Goal: Task Accomplishment & Management: Manage account settings

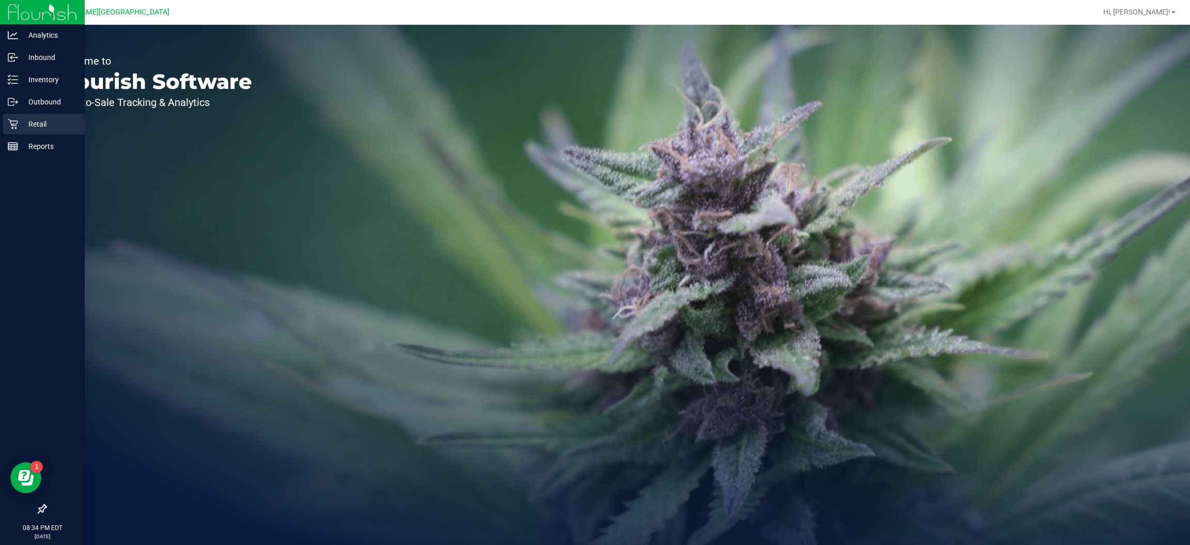
click at [69, 128] on p "Retail" at bounding box center [49, 124] width 62 height 12
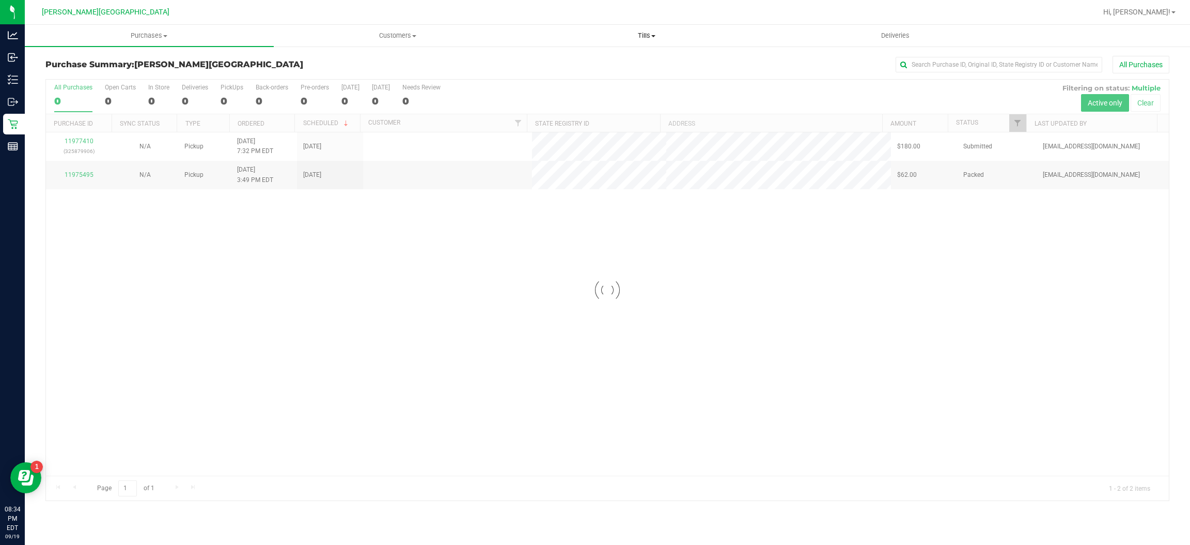
click at [658, 37] on span "Tills" at bounding box center [647, 35] width 248 height 9
click at [591, 60] on li "Manage tills" at bounding box center [646, 62] width 249 height 12
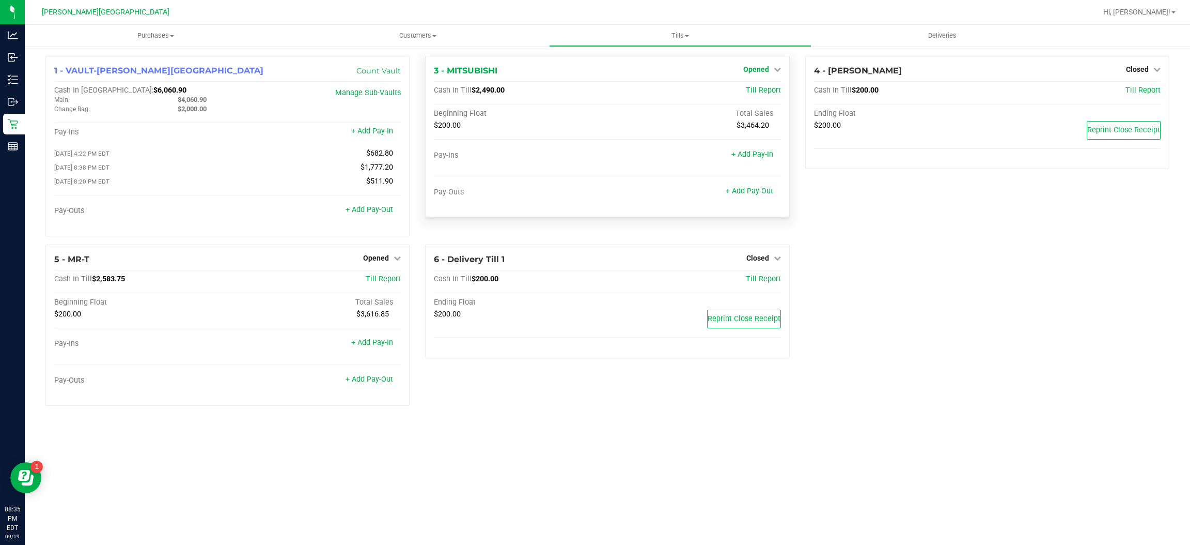
click at [746, 68] on span "Opened" at bounding box center [756, 69] width 26 height 8
click at [771, 83] on div "Close Till" at bounding box center [757, 91] width 77 height 28
click at [770, 96] on div "Close Till" at bounding box center [757, 91] width 76 height 13
click at [770, 91] on link "Close Till" at bounding box center [757, 91] width 28 height 8
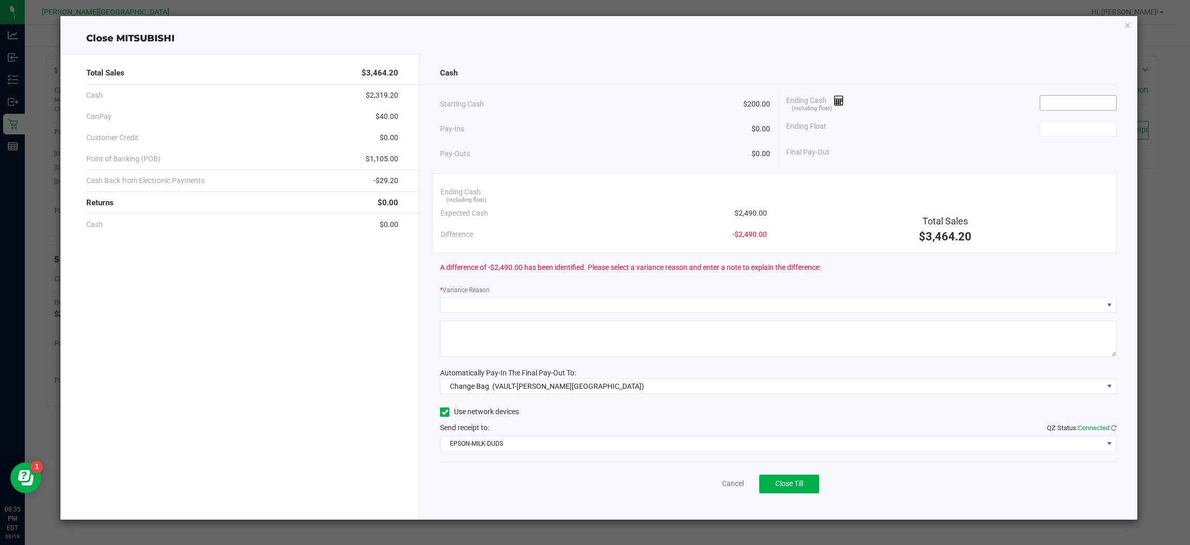
click at [1072, 108] on input at bounding box center [1079, 103] width 76 height 14
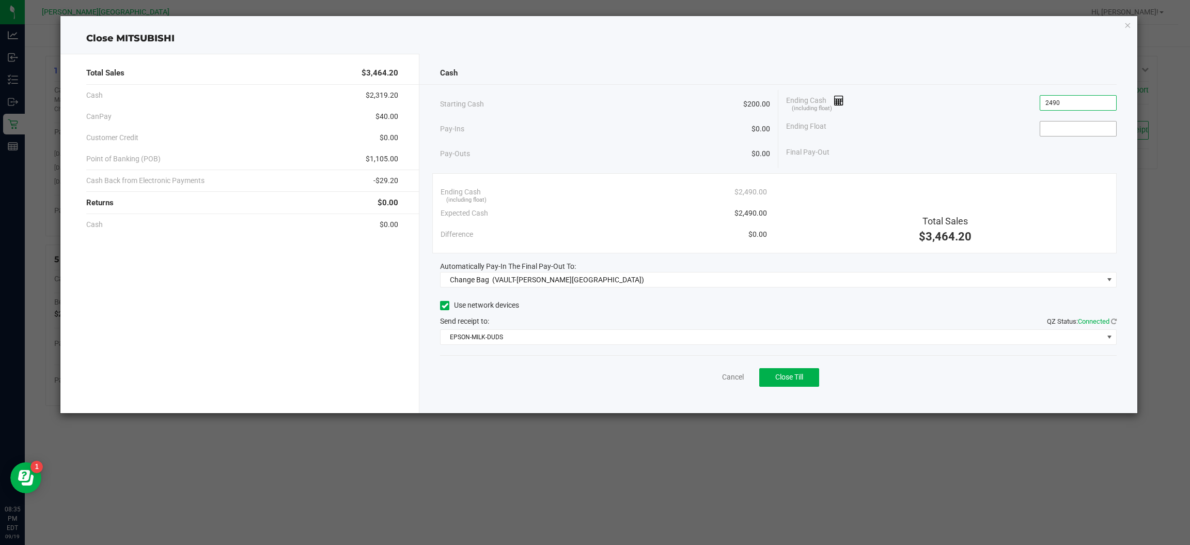
type input "$2,490.00"
click at [1067, 127] on input at bounding box center [1079, 128] width 76 height 14
type input "$200.00"
click at [1019, 135] on div "Ending Float $200.00" at bounding box center [951, 129] width 331 height 26
click at [790, 379] on span "Close Till" at bounding box center [789, 376] width 28 height 8
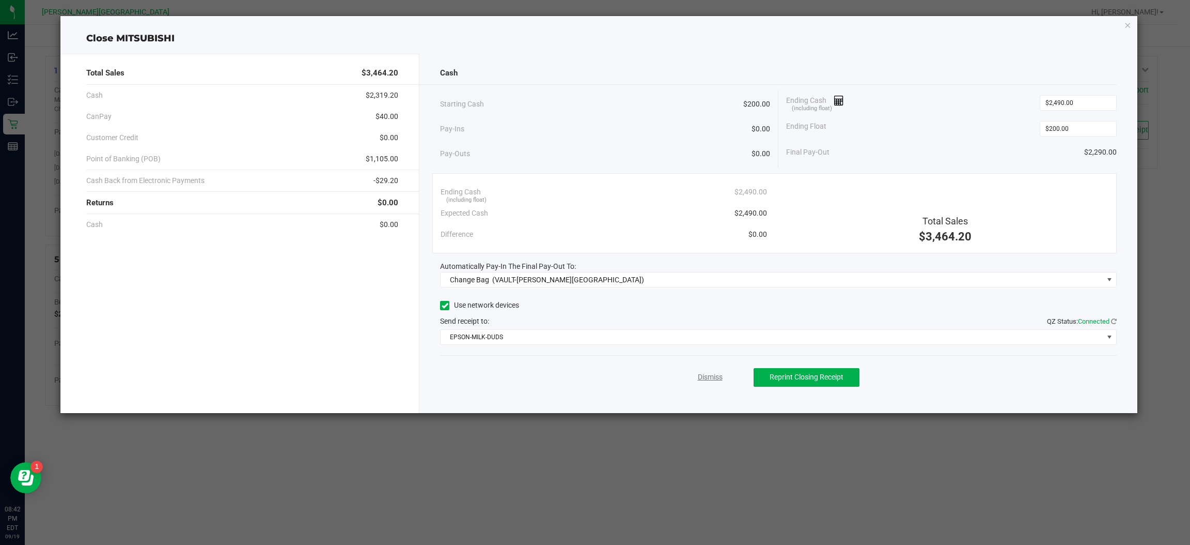
click at [715, 375] on link "Dismiss" at bounding box center [710, 376] width 25 height 11
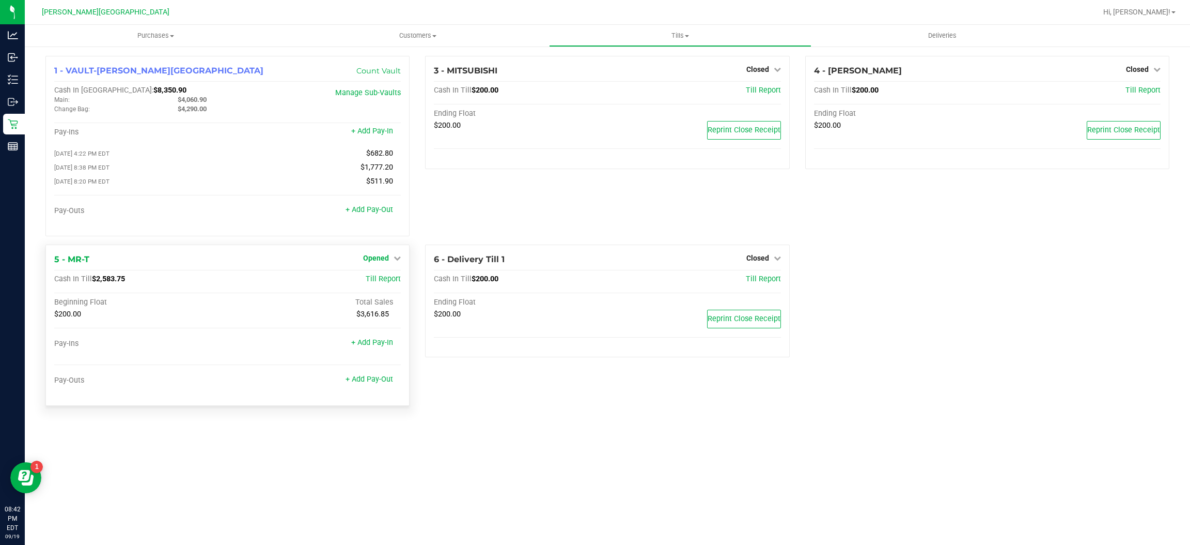
click at [392, 254] on link "Opened" at bounding box center [382, 258] width 38 height 8
click at [397, 281] on div "Close Till" at bounding box center [377, 279] width 76 height 13
click at [375, 279] on link "Close Till" at bounding box center [378, 279] width 28 height 8
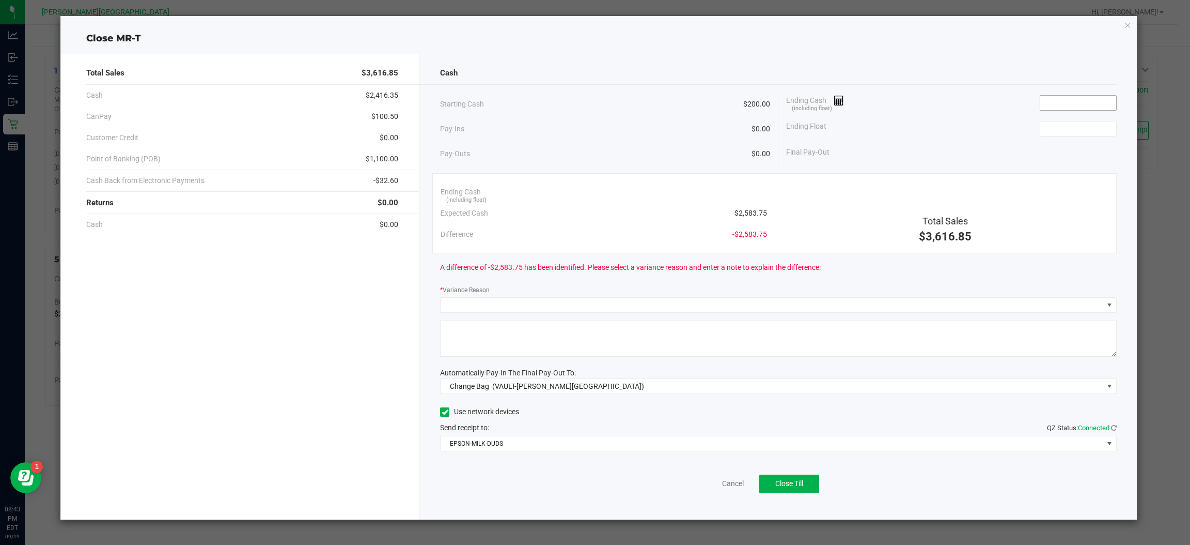
click at [1092, 104] on input at bounding box center [1079, 103] width 76 height 14
type input "$2,383.75"
click at [1089, 123] on input at bounding box center [1079, 128] width 76 height 14
click at [982, 167] on div "Starting Cash $200.00 Pay-Ins $0.00 Pay-Outs $0.00 Ending Cash (including float…" at bounding box center [778, 129] width 677 height 78
type input "200"
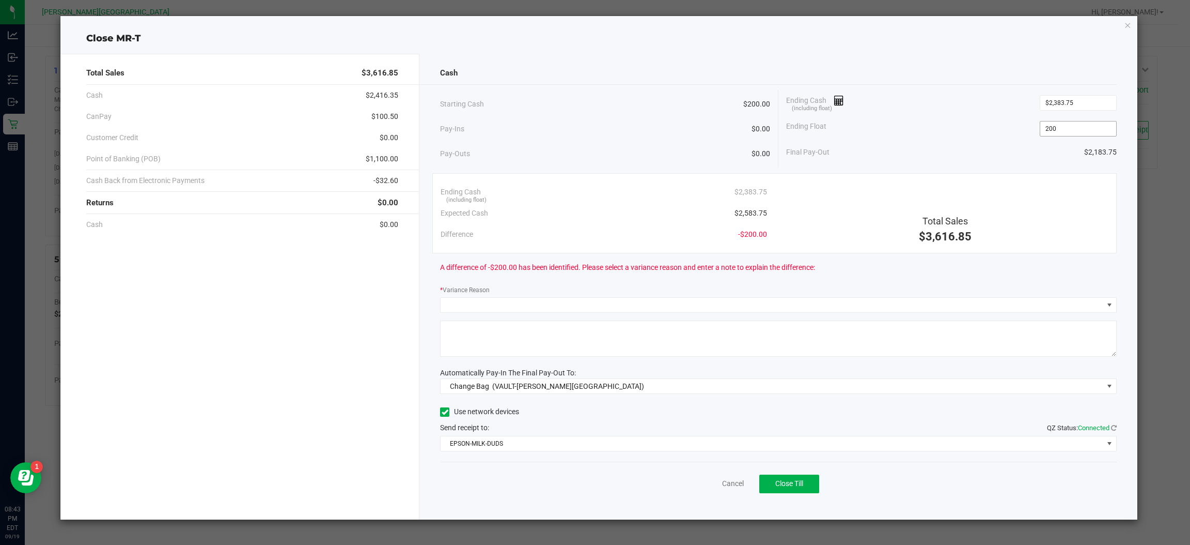
click at [1093, 132] on input "200" at bounding box center [1079, 128] width 76 height 14
type input "2383.75"
type input "$200.00"
click at [1092, 101] on input "2383.75" at bounding box center [1079, 103] width 76 height 14
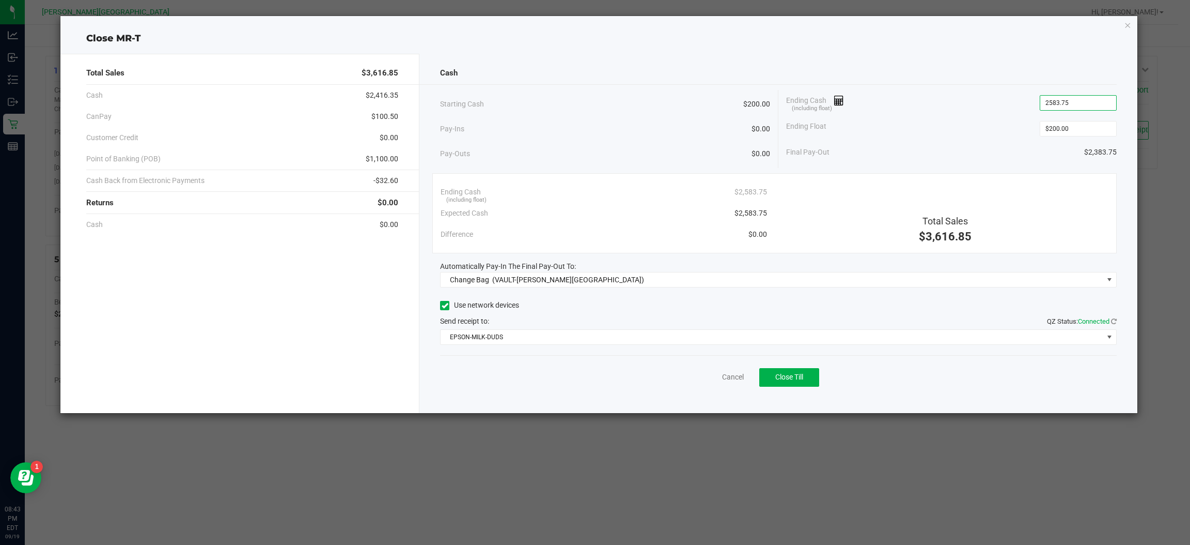
type input "$2,583.75"
click at [1050, 160] on div "Final Pay-Out $2,383.75" at bounding box center [951, 152] width 331 height 21
click at [1125, 27] on icon "button" at bounding box center [1128, 25] width 7 height 12
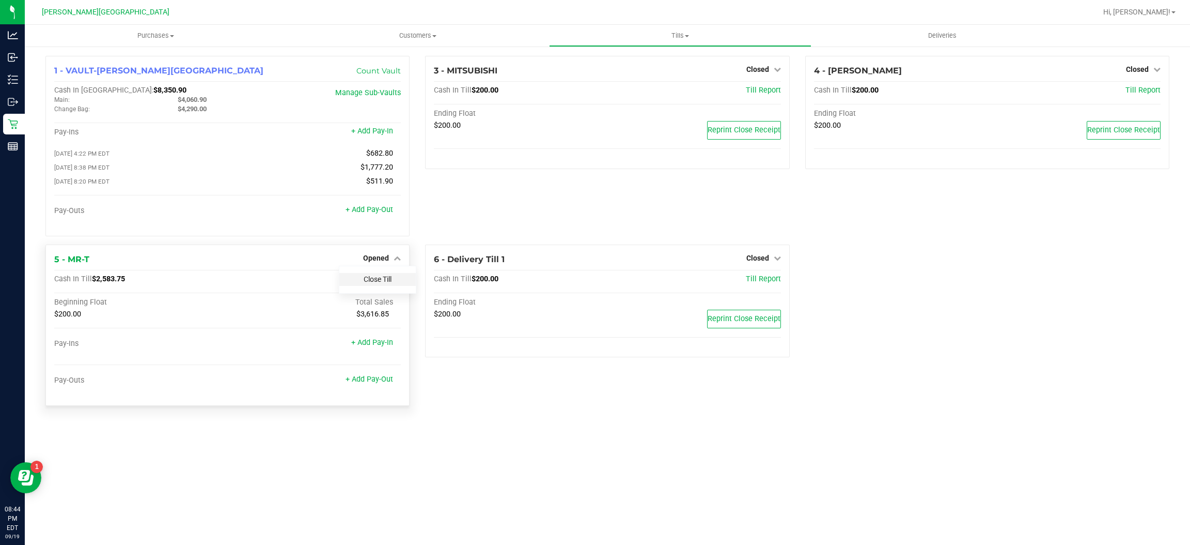
click at [388, 277] on link "Close Till" at bounding box center [378, 279] width 28 height 8
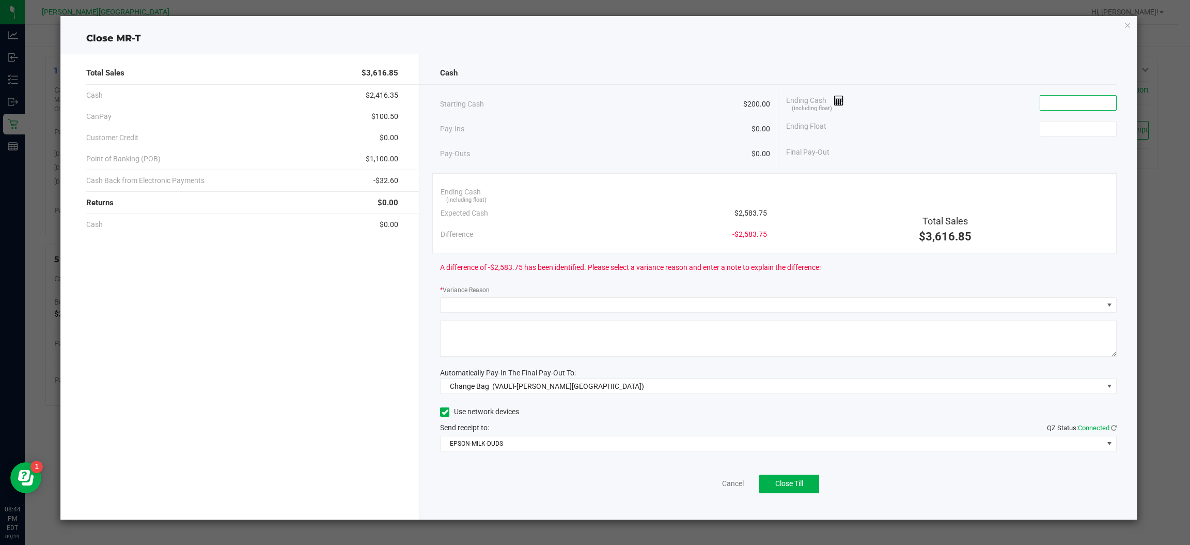
click at [1074, 105] on input at bounding box center [1079, 103] width 76 height 14
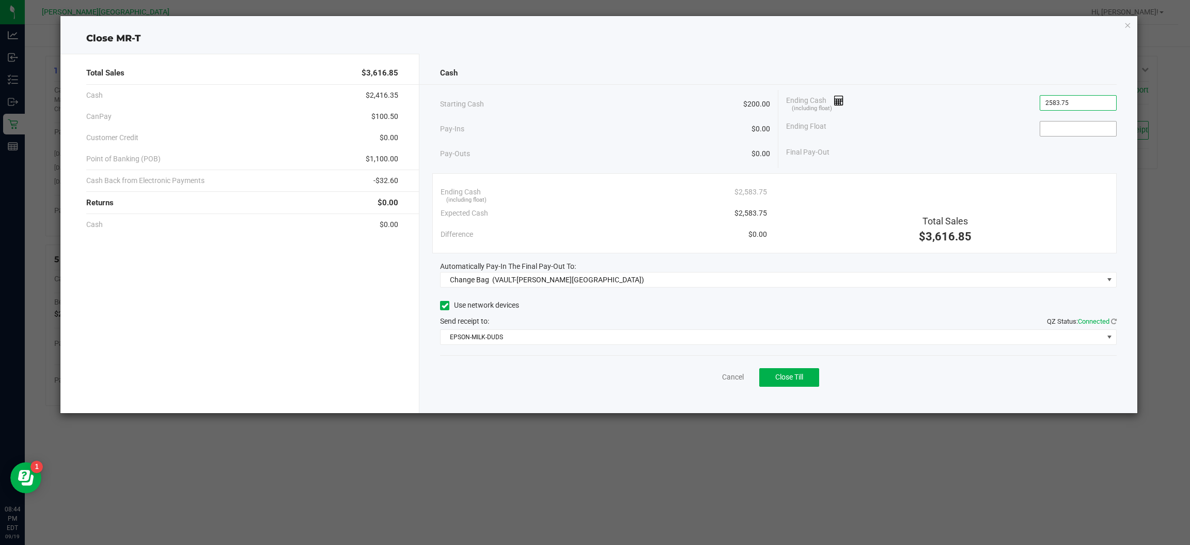
type input "$2,583.75"
click at [1086, 126] on input at bounding box center [1079, 128] width 76 height 14
type input "$200.00"
click at [1044, 163] on div "Final Pay-Out $2,383.75" at bounding box center [951, 152] width 331 height 21
click at [1099, 276] on span "Change Bag (VAULT-[PERSON_NAME][GEOGRAPHIC_DATA])" at bounding box center [772, 279] width 663 height 14
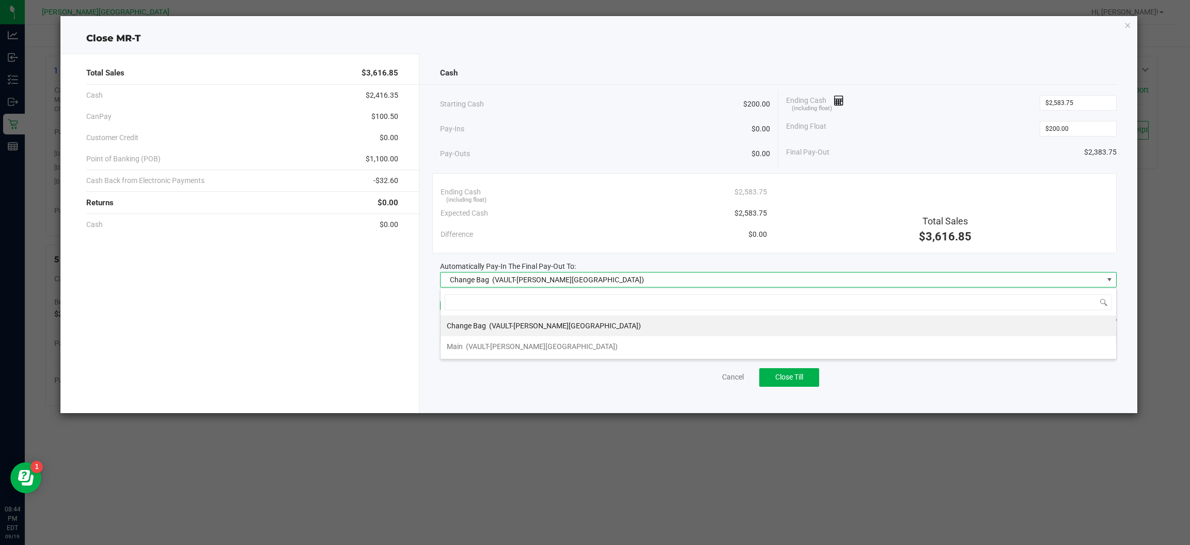
scroll to position [16, 676]
click at [479, 347] on span "(VAULT-[PERSON_NAME][GEOGRAPHIC_DATA])" at bounding box center [542, 346] width 152 height 8
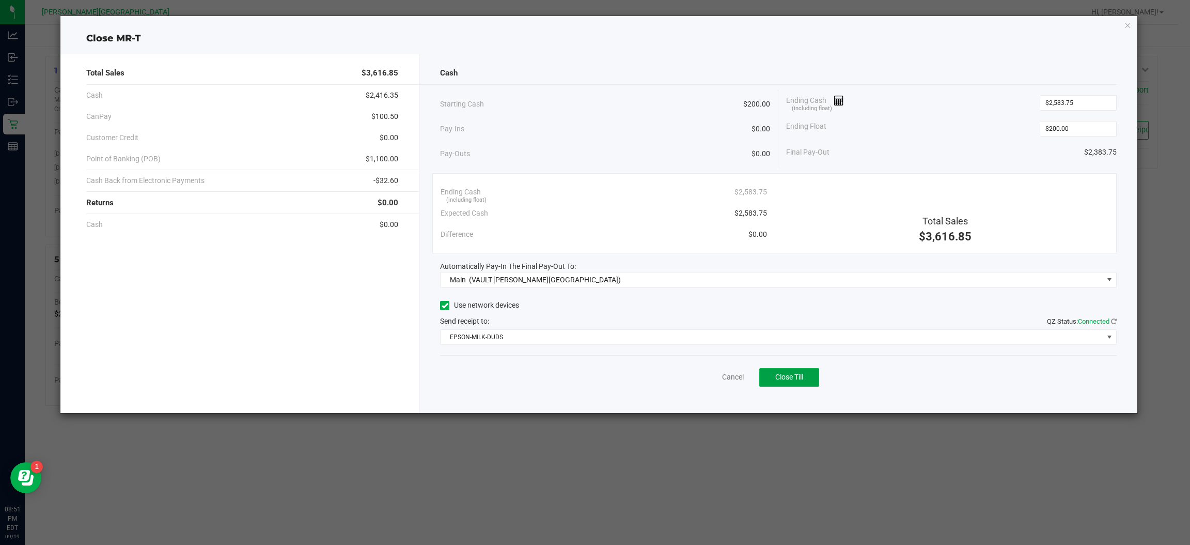
click at [794, 380] on span "Close Till" at bounding box center [789, 376] width 28 height 8
click at [703, 379] on link "Dismiss" at bounding box center [710, 376] width 25 height 11
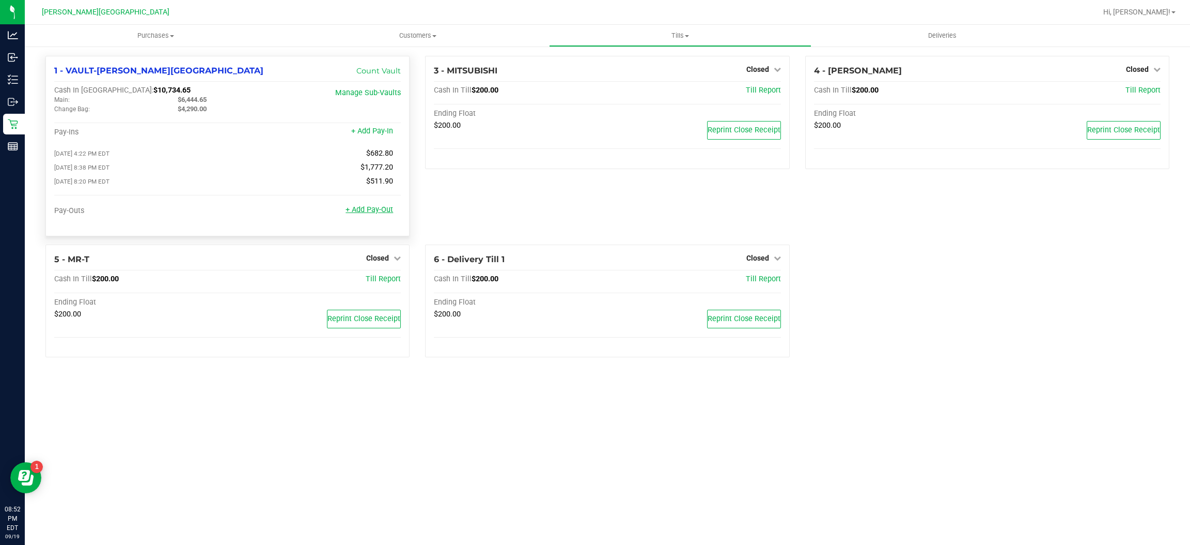
click at [389, 210] on link "+ Add Pay-Out" at bounding box center [370, 209] width 48 height 9
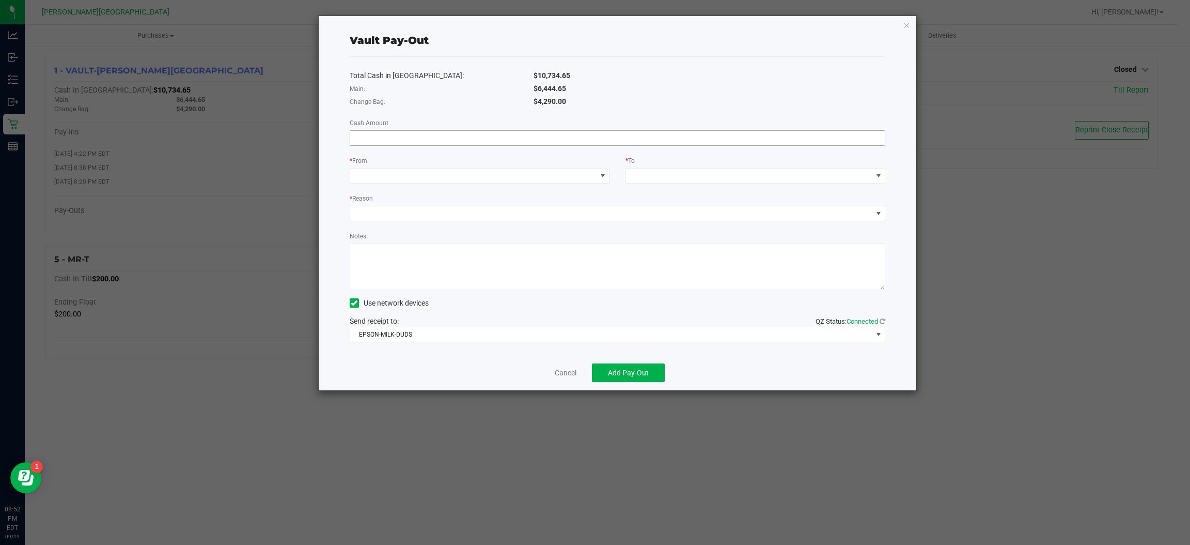
click at [560, 137] on input at bounding box center [617, 138] width 535 height 14
type input "$2,290.00"
click at [606, 175] on span at bounding box center [603, 176] width 8 height 8
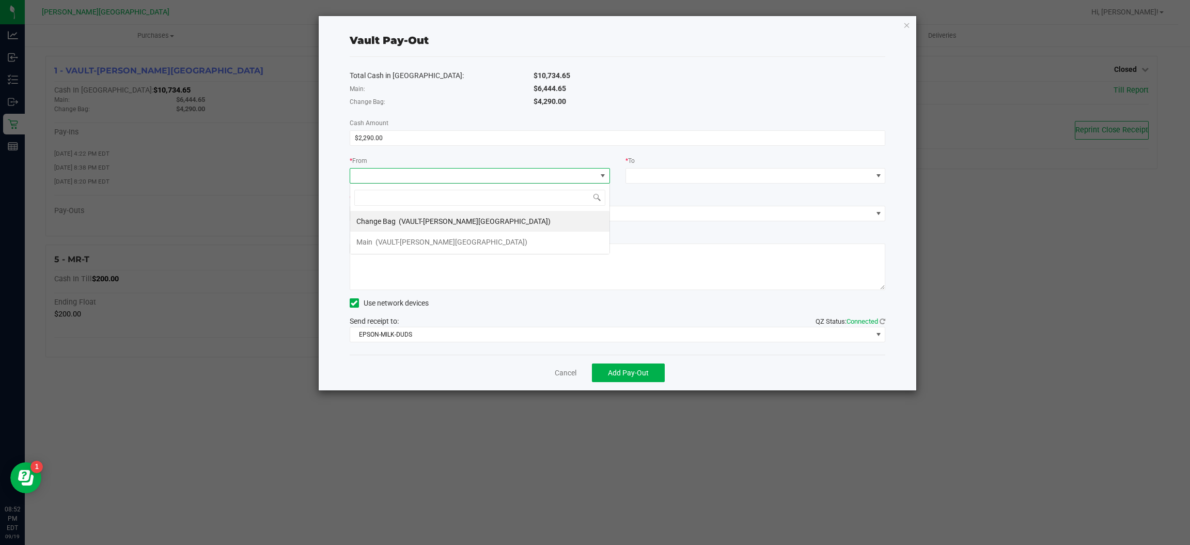
scroll to position [16, 259]
click at [479, 226] on div "Change Bag (VAULT-[PERSON_NAME][GEOGRAPHIC_DATA])" at bounding box center [453, 221] width 194 height 19
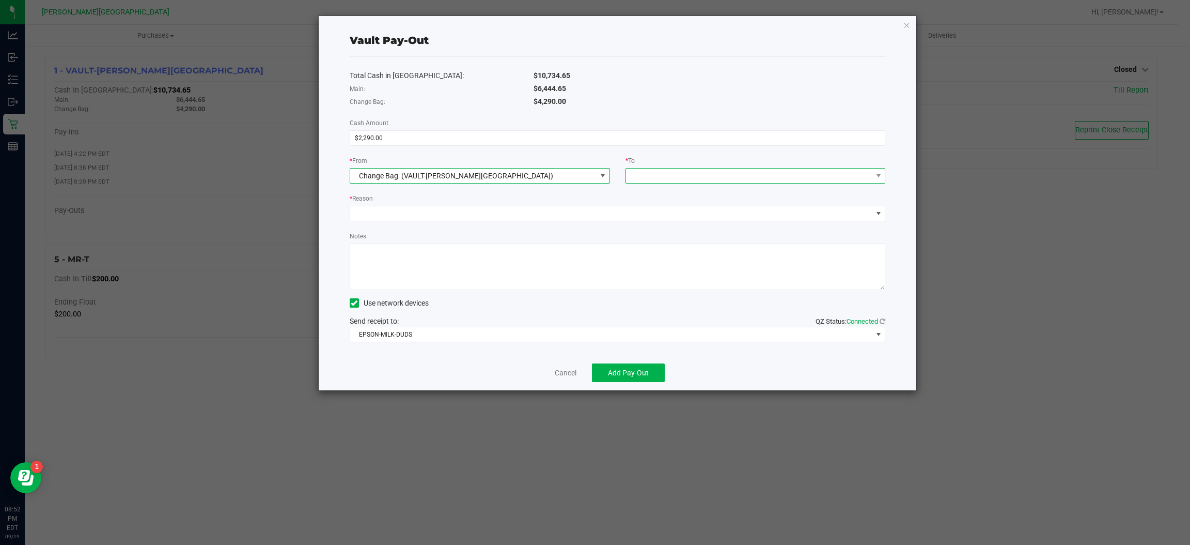
click at [776, 180] on span at bounding box center [749, 175] width 246 height 14
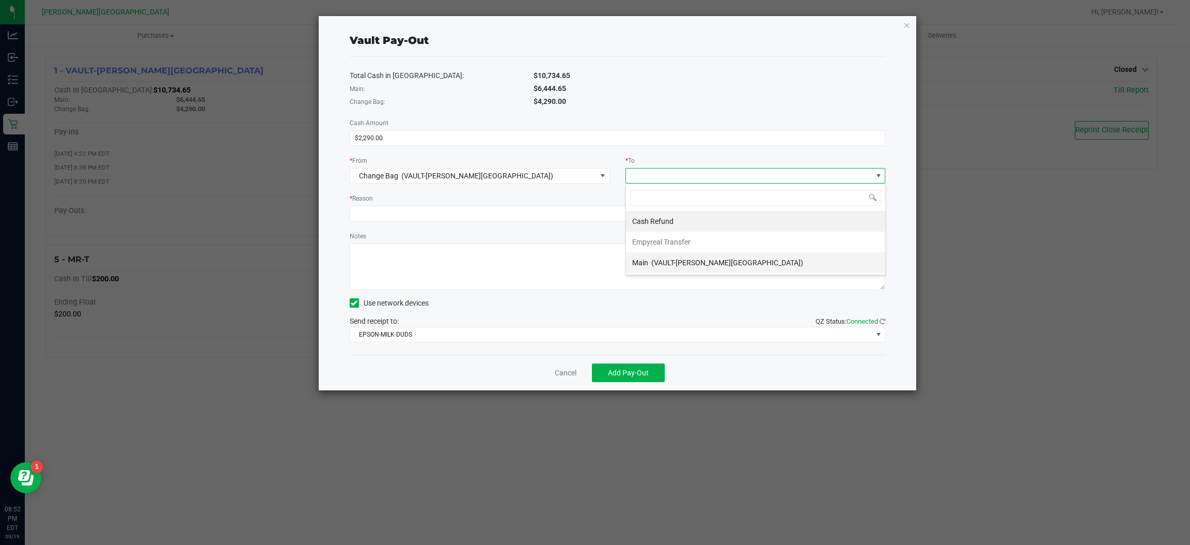
click at [679, 260] on span "(VAULT-[PERSON_NAME][GEOGRAPHIC_DATA])" at bounding box center [727, 262] width 152 height 8
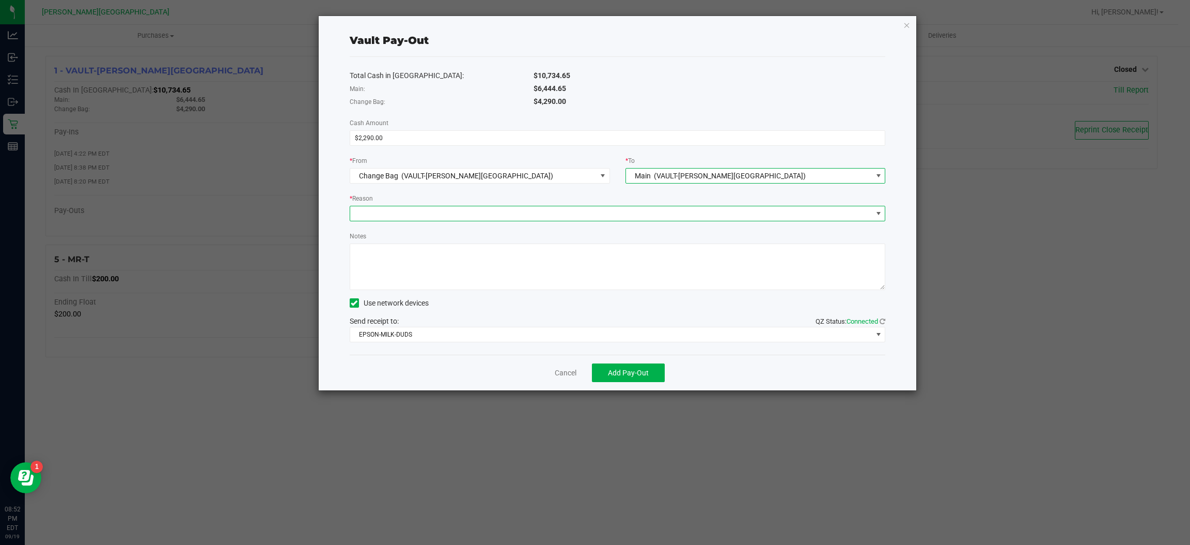
click at [878, 215] on span at bounding box center [879, 213] width 8 height 8
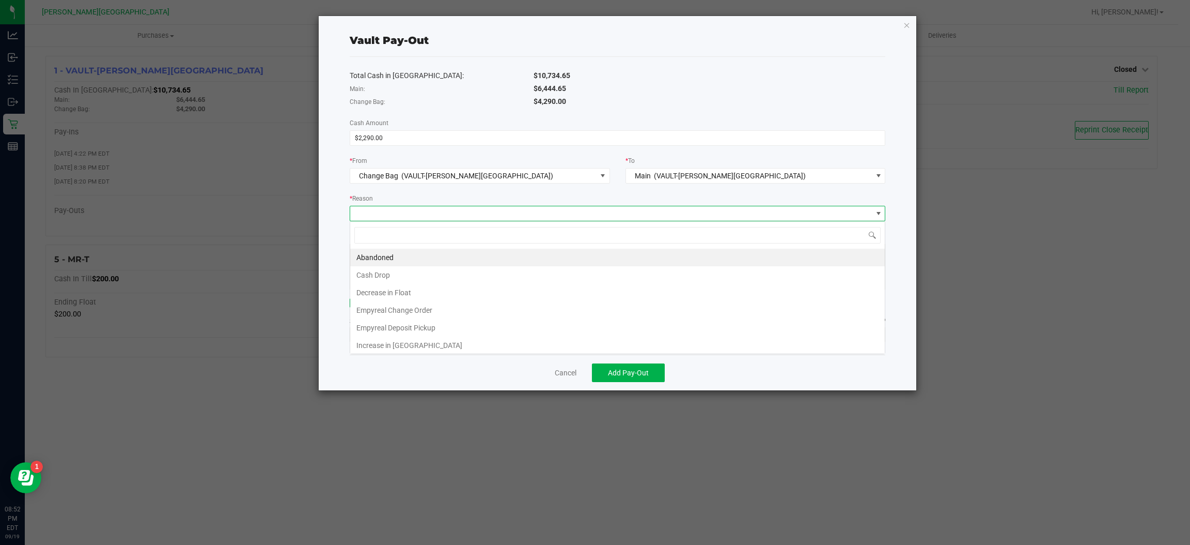
scroll to position [16, 536]
click at [427, 274] on li "Cash Drop" at bounding box center [617, 275] width 535 height 18
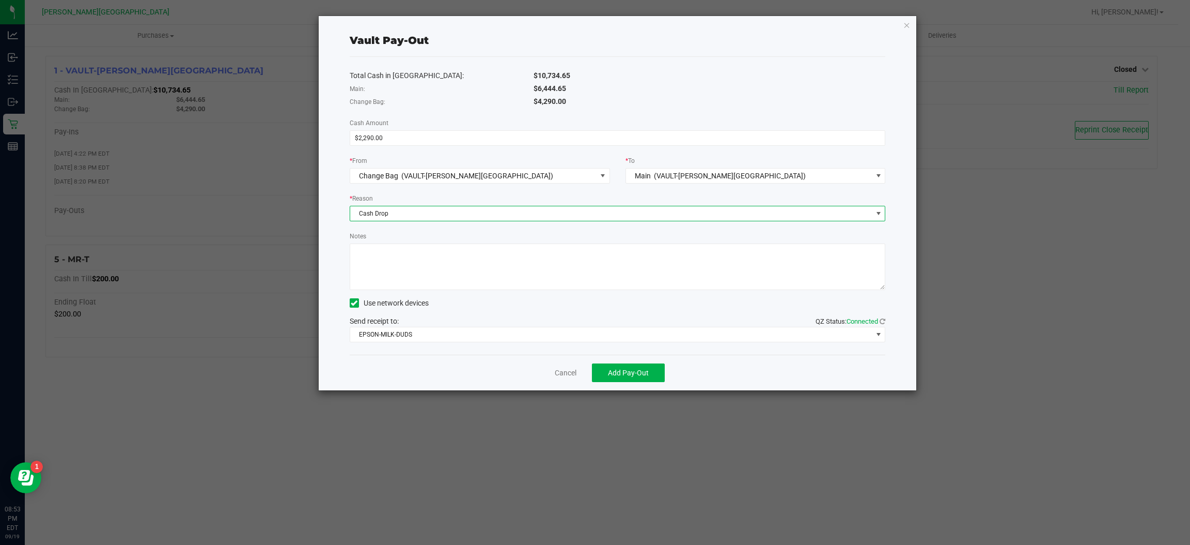
click at [455, 214] on span "Cash Drop" at bounding box center [611, 213] width 522 height 14
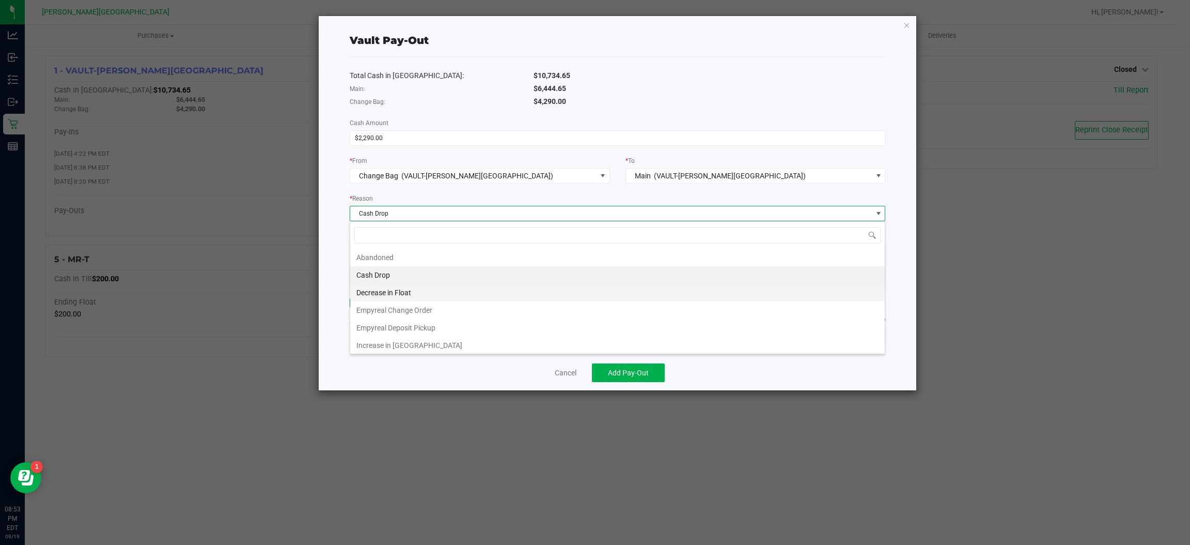
click at [432, 287] on li "Decrease in Float" at bounding box center [617, 293] width 535 height 18
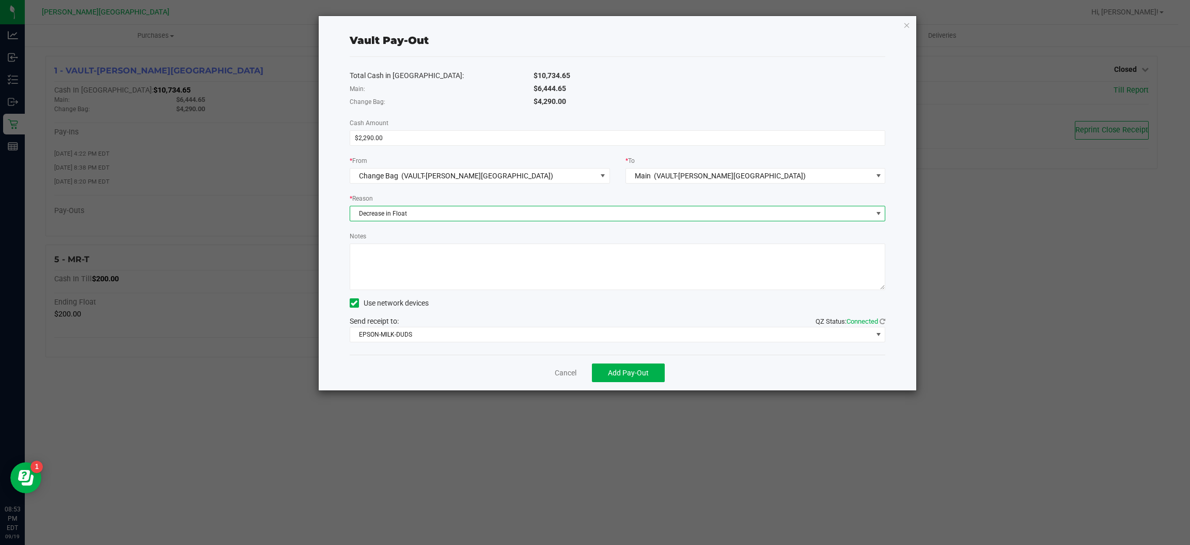
click at [437, 268] on textarea "Notes" at bounding box center [618, 266] width 536 height 46
type textarea "oops"
click at [620, 365] on button "Add Pay-Out" at bounding box center [628, 372] width 73 height 19
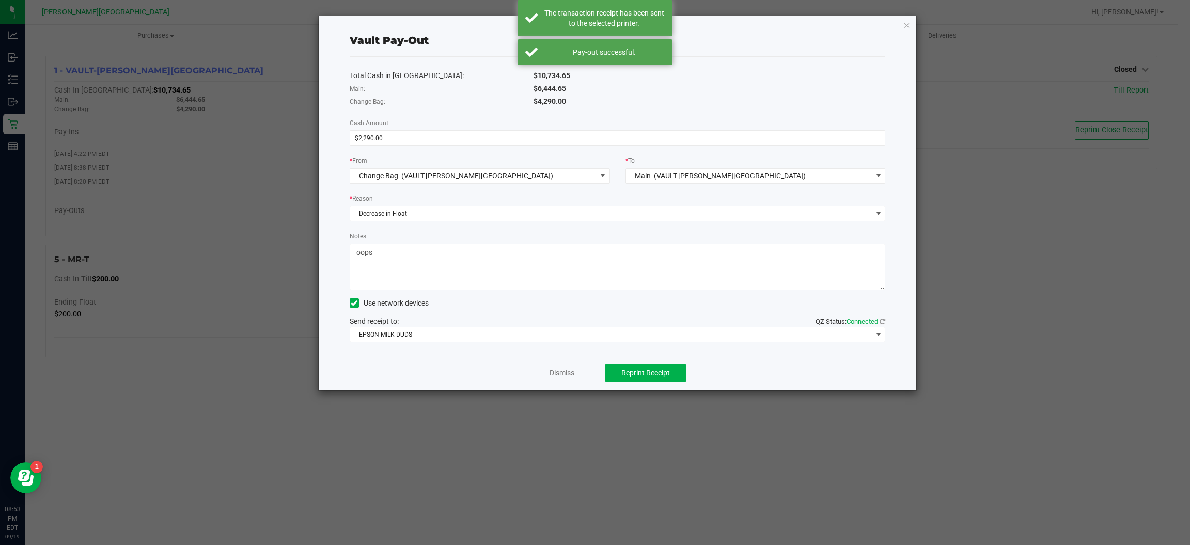
click at [572, 370] on link "Dismiss" at bounding box center [562, 372] width 25 height 11
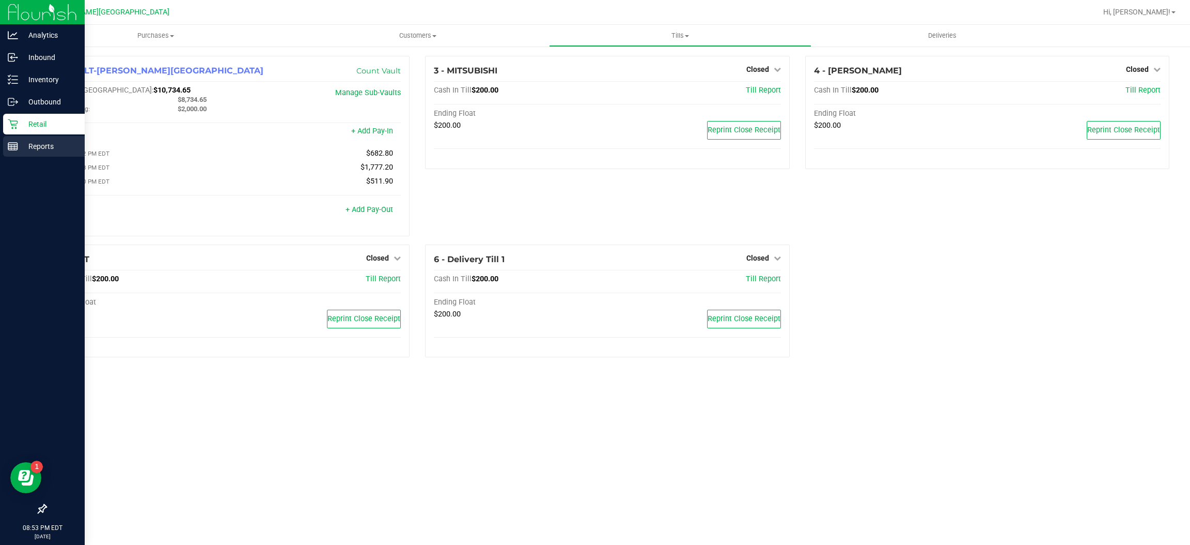
click at [13, 151] on div "Reports" at bounding box center [44, 146] width 82 height 21
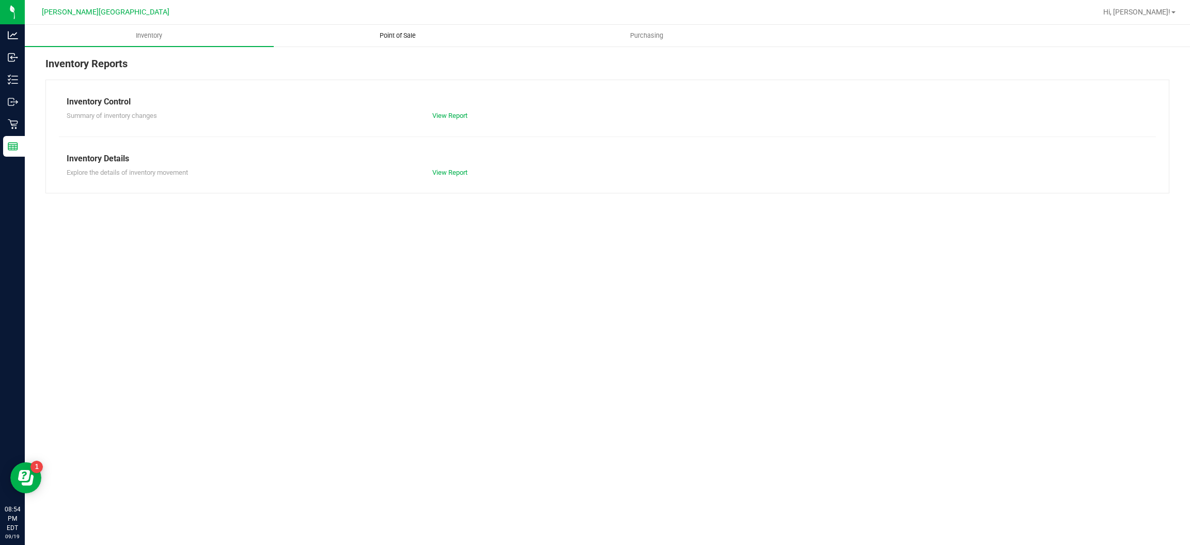
click at [404, 32] on span "Point of Sale" at bounding box center [398, 35] width 64 height 9
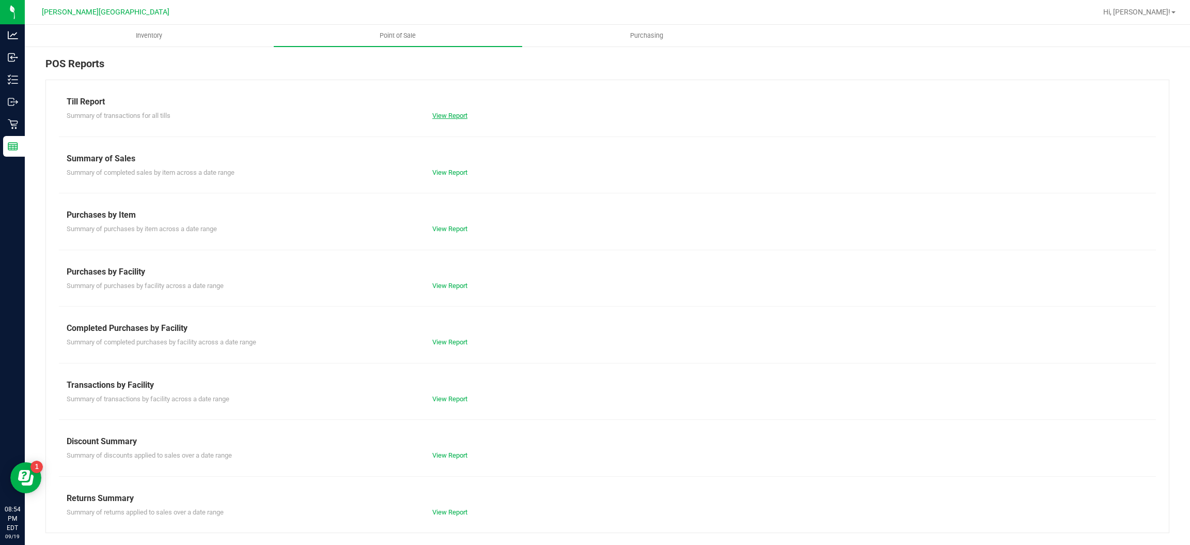
click at [461, 113] on link "View Report" at bounding box center [449, 116] width 35 height 8
